Goal: Task Accomplishment & Management: Manage account settings

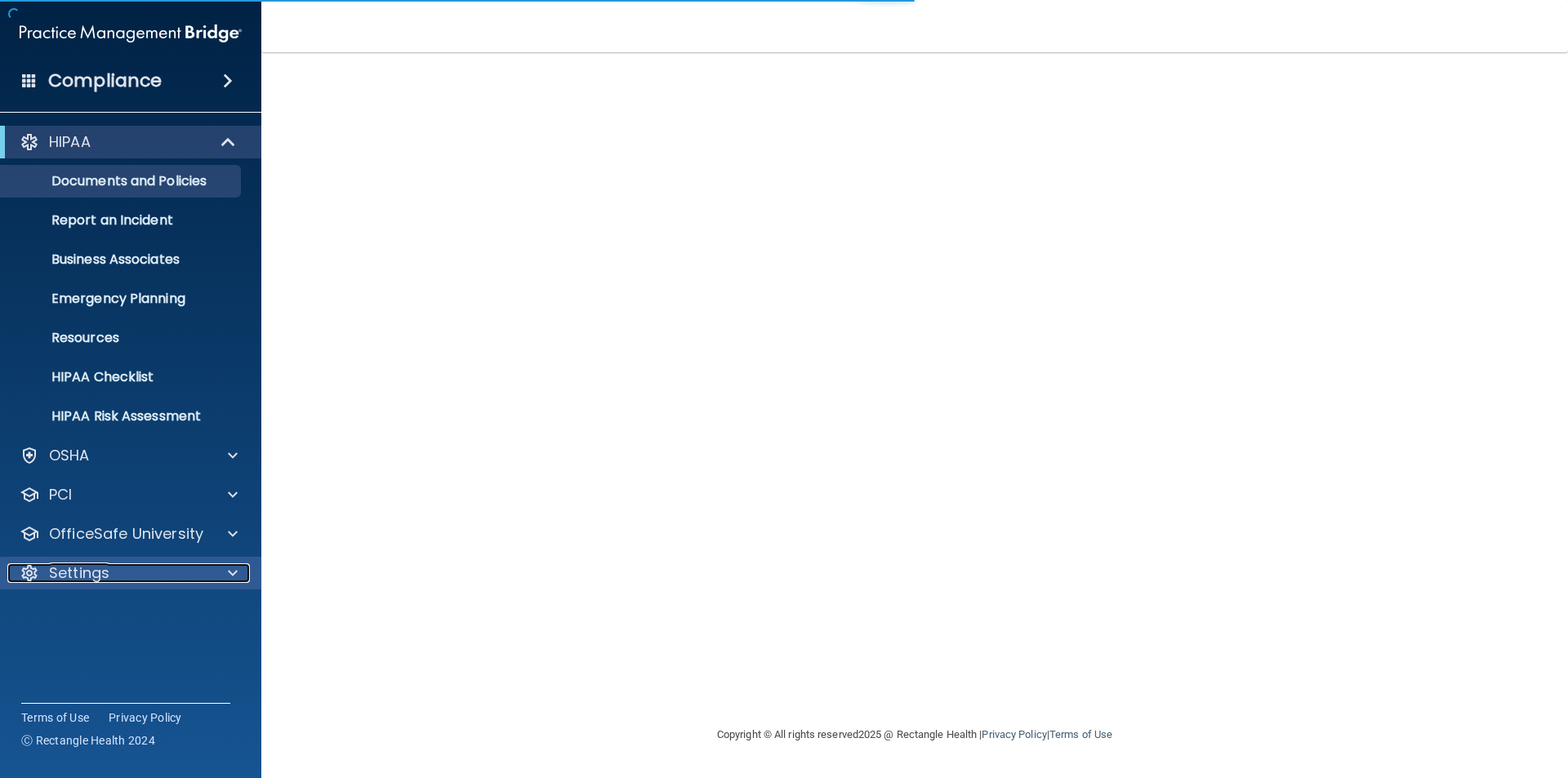
click at [76, 574] on p "Settings" at bounding box center [79, 573] width 60 height 19
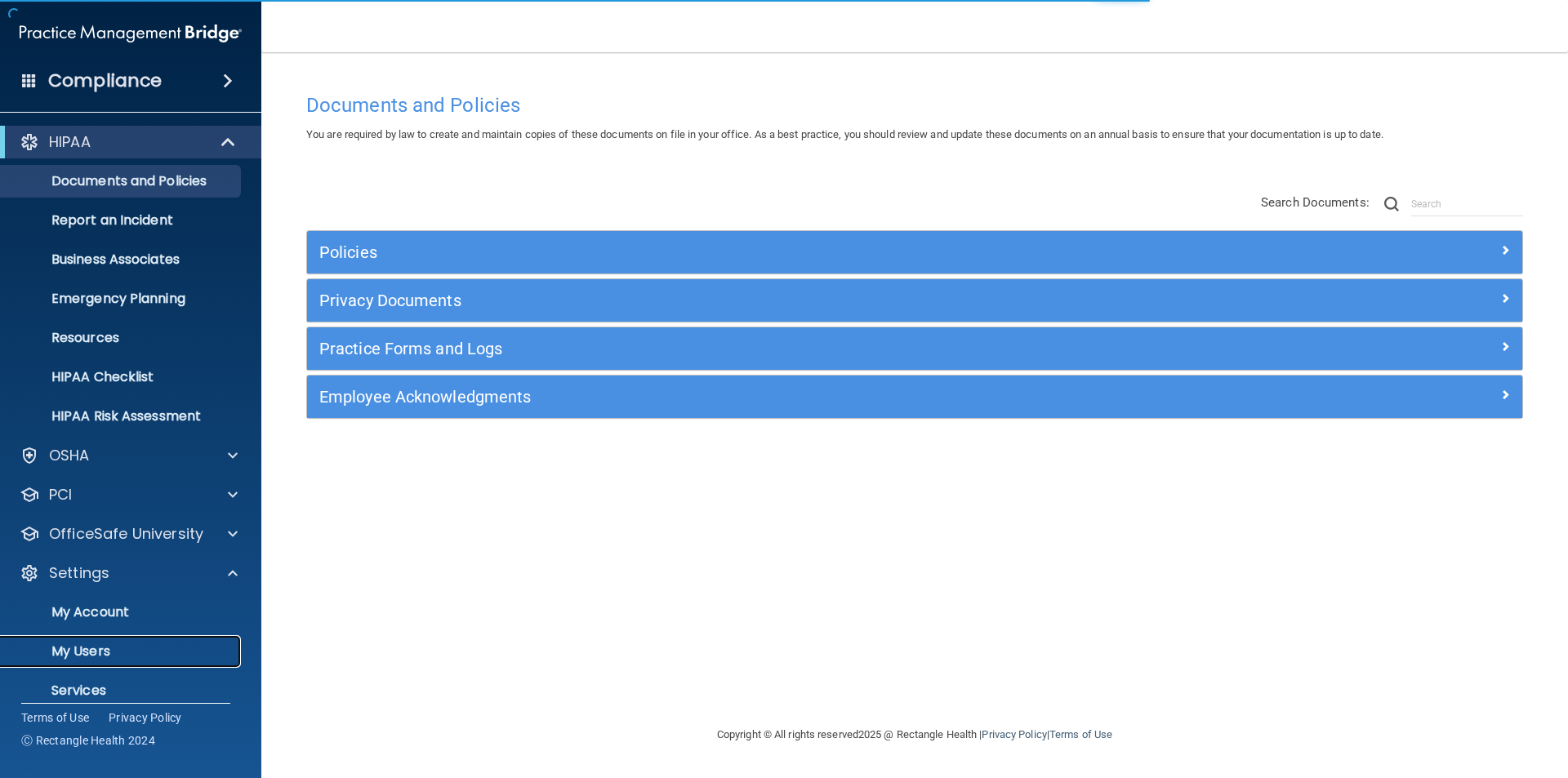
click at [85, 646] on p "My Users" at bounding box center [122, 652] width 223 height 16
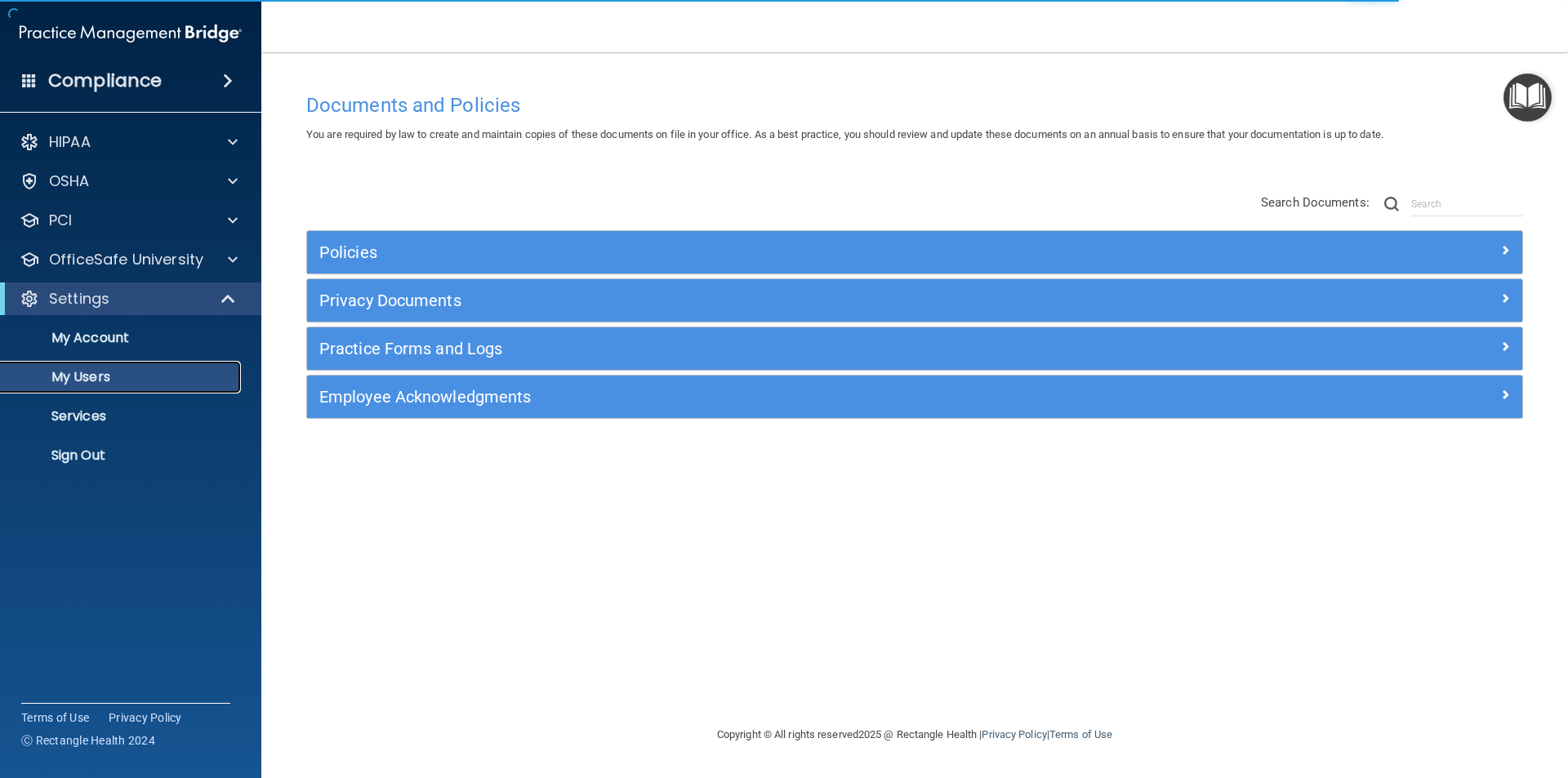
click at [101, 374] on p "My Users" at bounding box center [122, 377] width 223 height 16
select select "20"
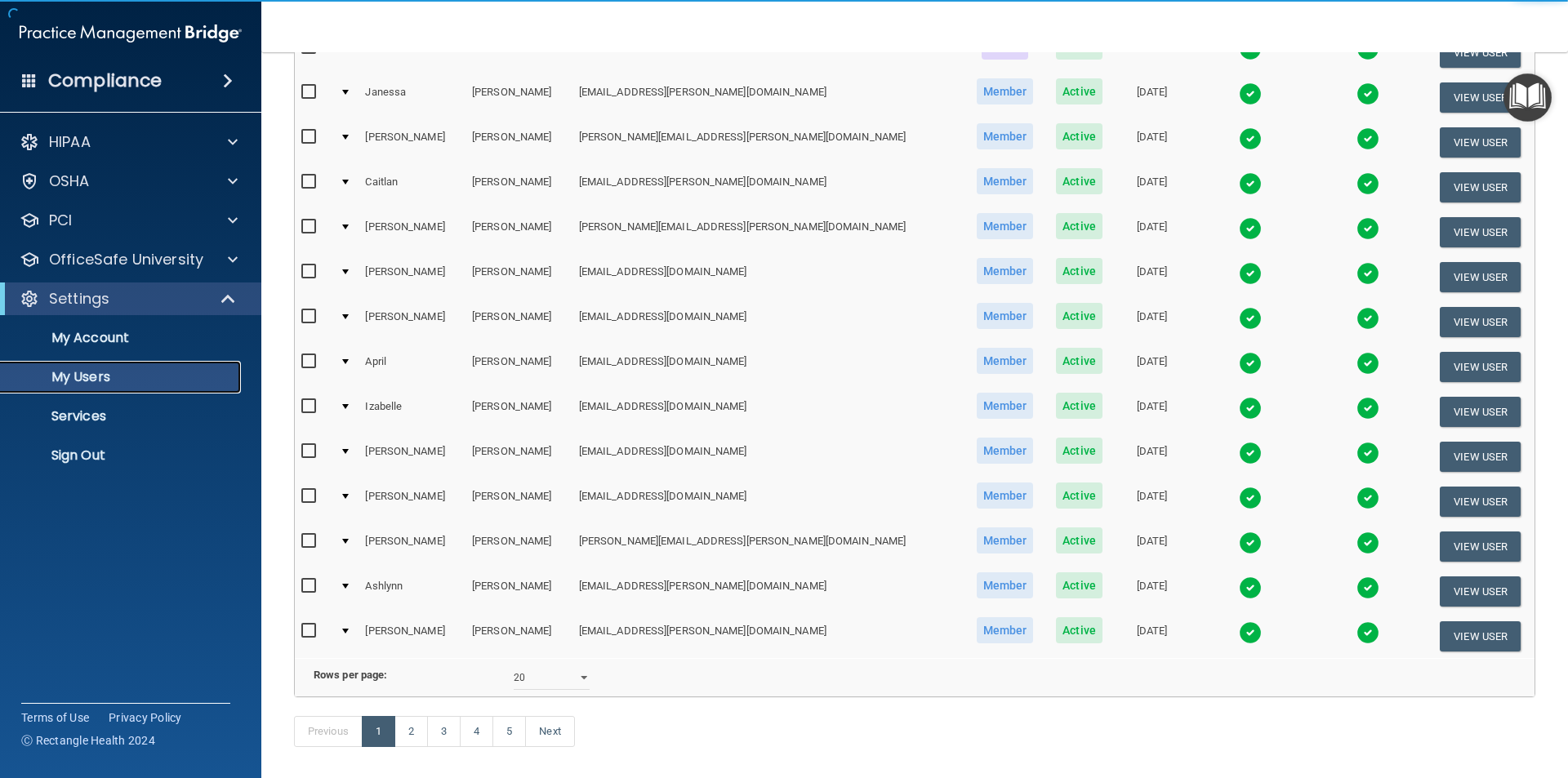
scroll to position [573, 0]
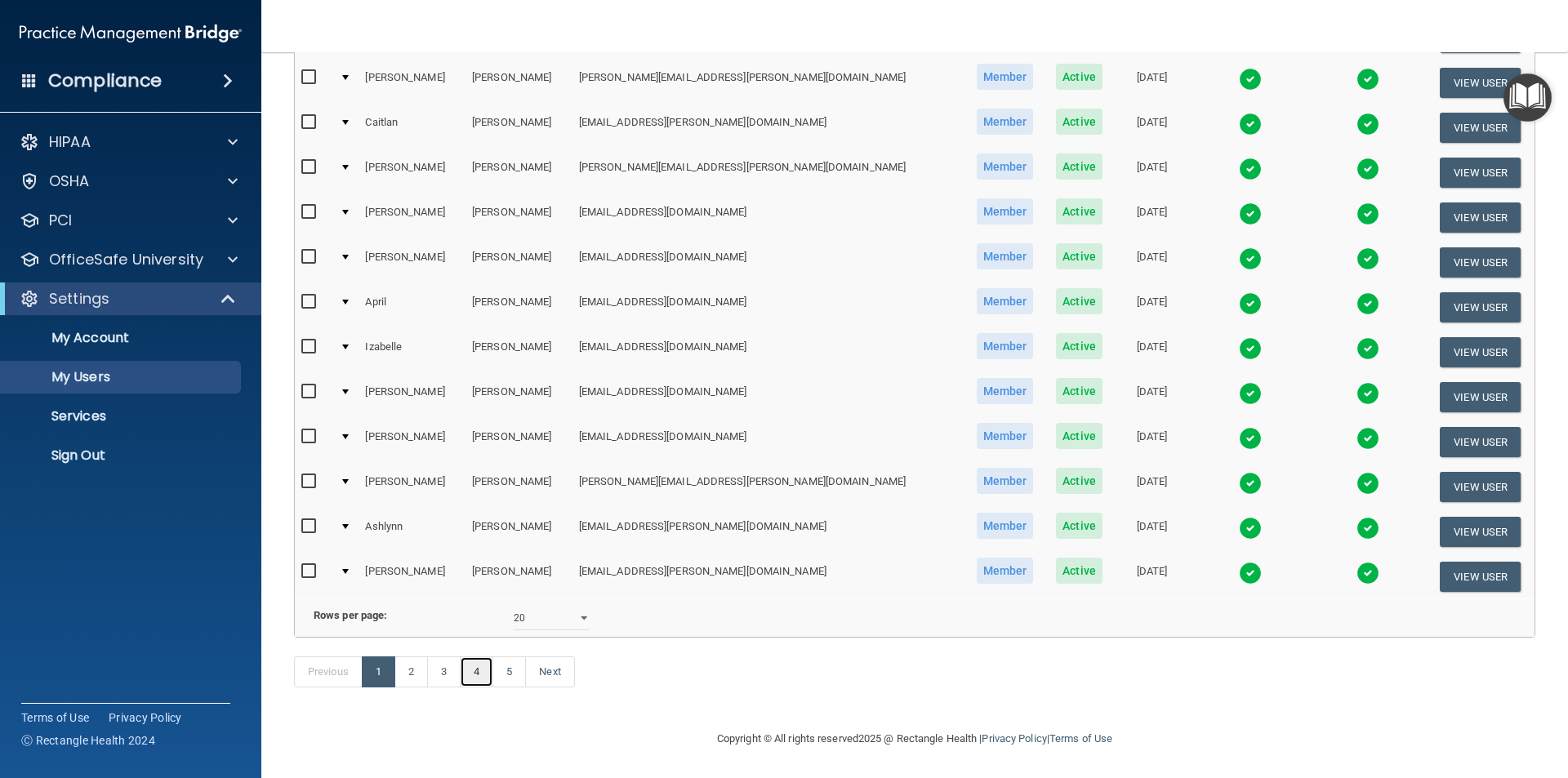
click at [475, 679] on link "4" at bounding box center [476, 671] width 34 height 31
select select "20"
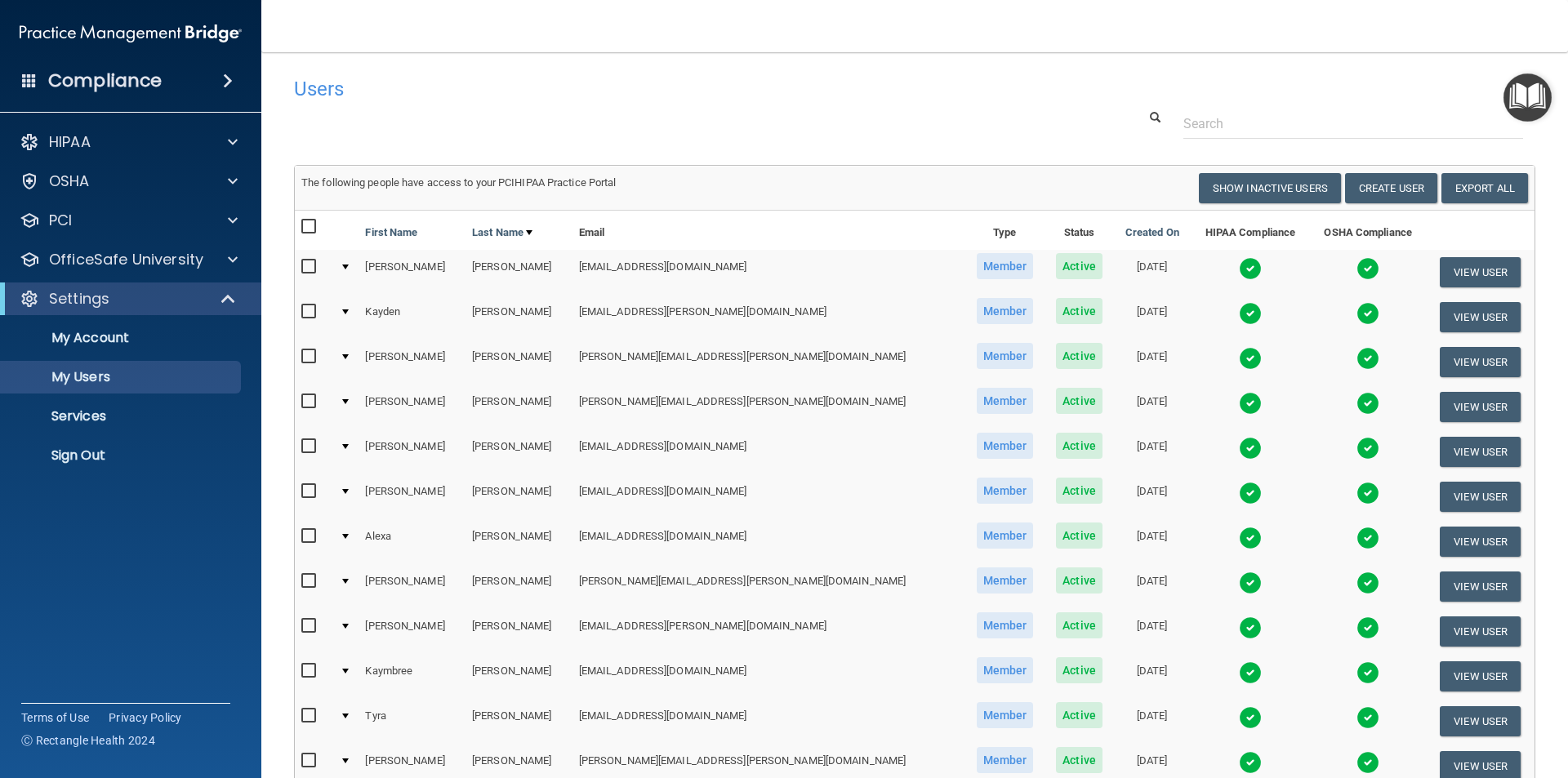
click at [1357, 491] on img at bounding box center [1368, 493] width 23 height 23
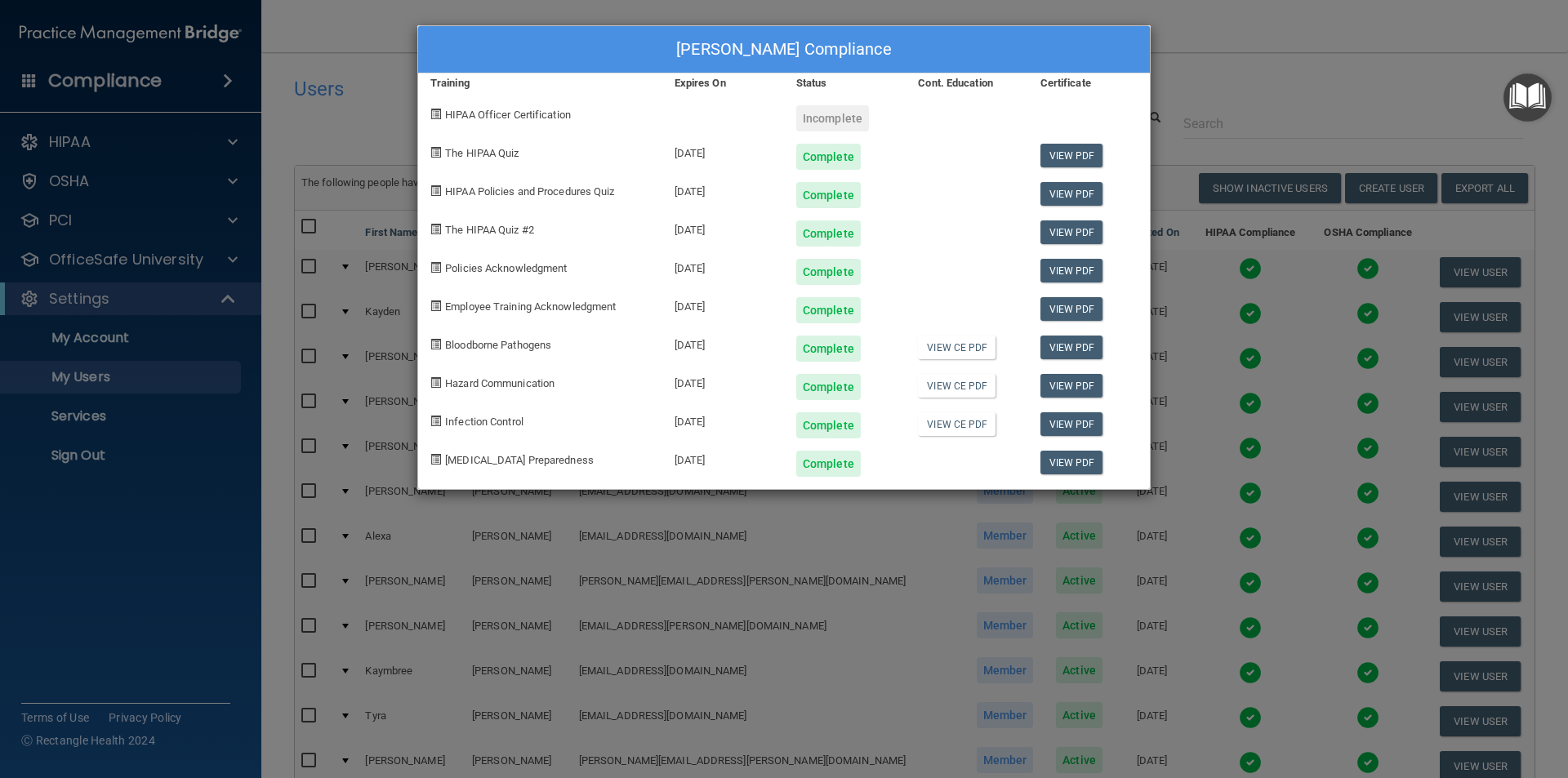
click at [1193, 30] on div "[PERSON_NAME] Compliance Training Expires On Status Cont. Education Certificate…" at bounding box center [784, 389] width 1568 height 778
